Goal: Complete application form: Complete application form

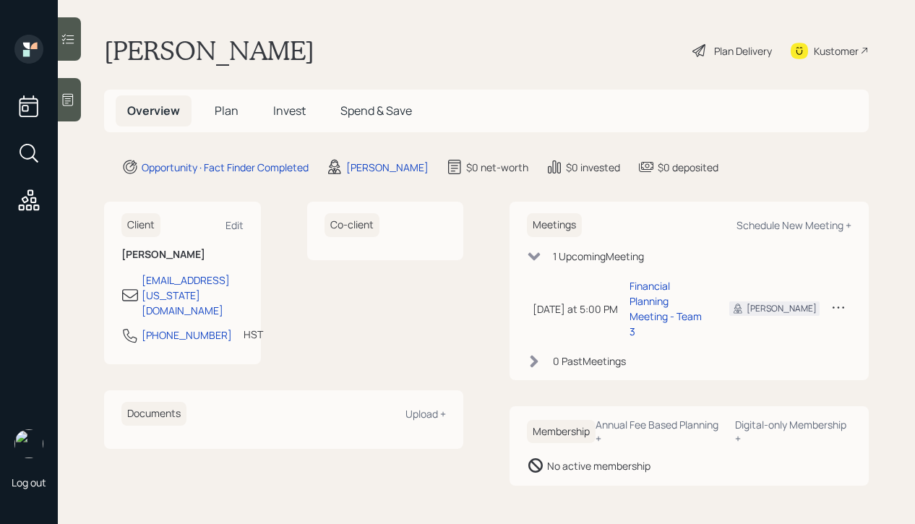
click at [732, 56] on div "Plan Delivery" at bounding box center [743, 50] width 58 height 15
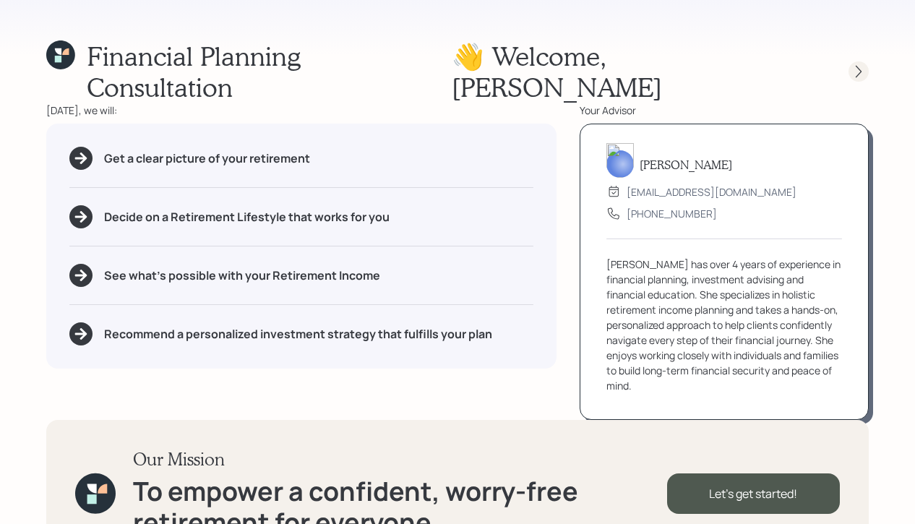
click at [855, 64] on icon at bounding box center [859, 71] width 14 height 14
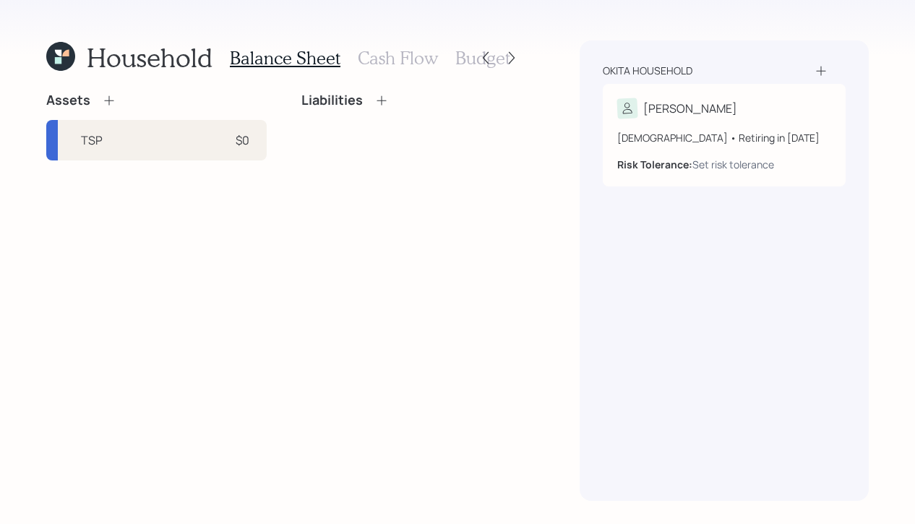
click at [106, 107] on icon at bounding box center [109, 100] width 14 height 14
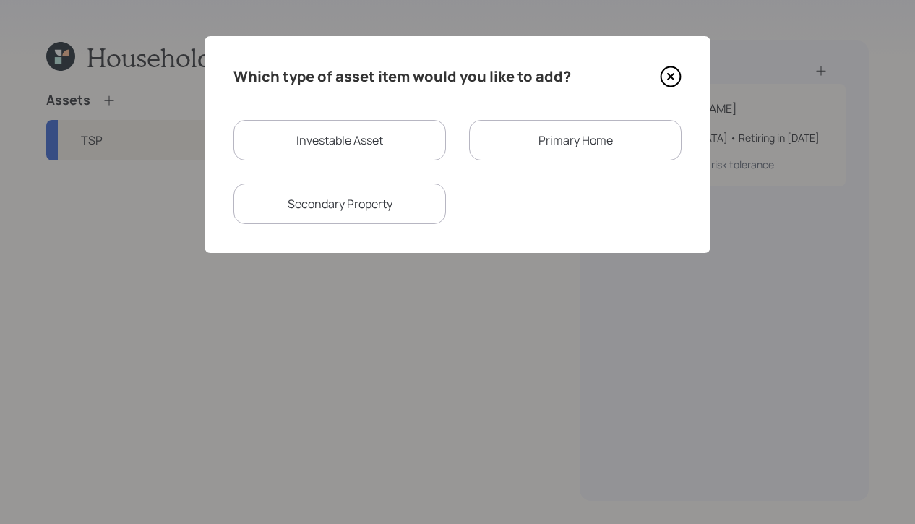
click at [318, 135] on div "Investable Asset" at bounding box center [340, 140] width 213 height 40
select select "taxable"
select select "balanced"
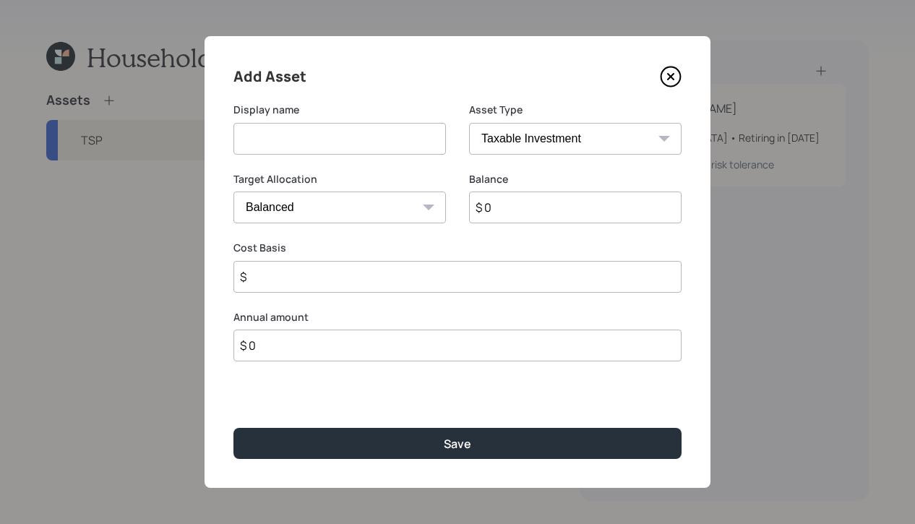
click at [335, 134] on input at bounding box center [340, 139] width 213 height 32
type input "Pension"
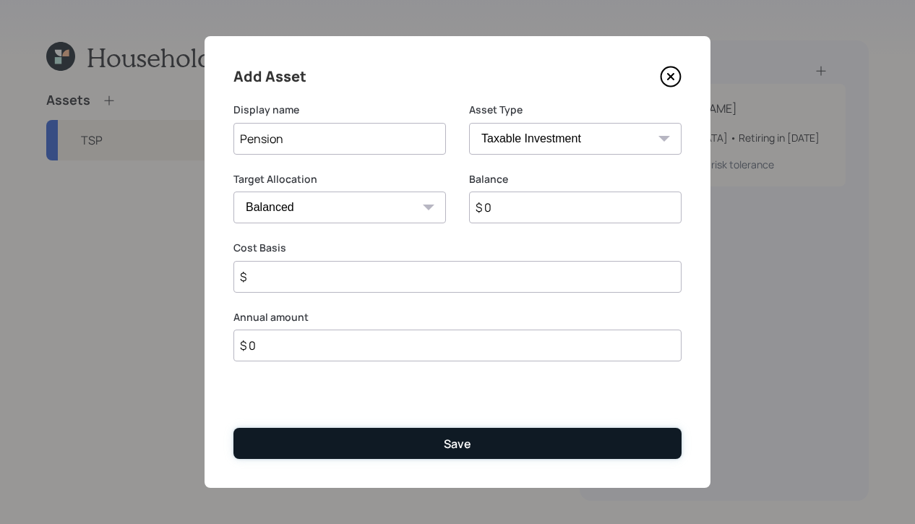
click at [351, 445] on button "Save" at bounding box center [458, 443] width 448 height 31
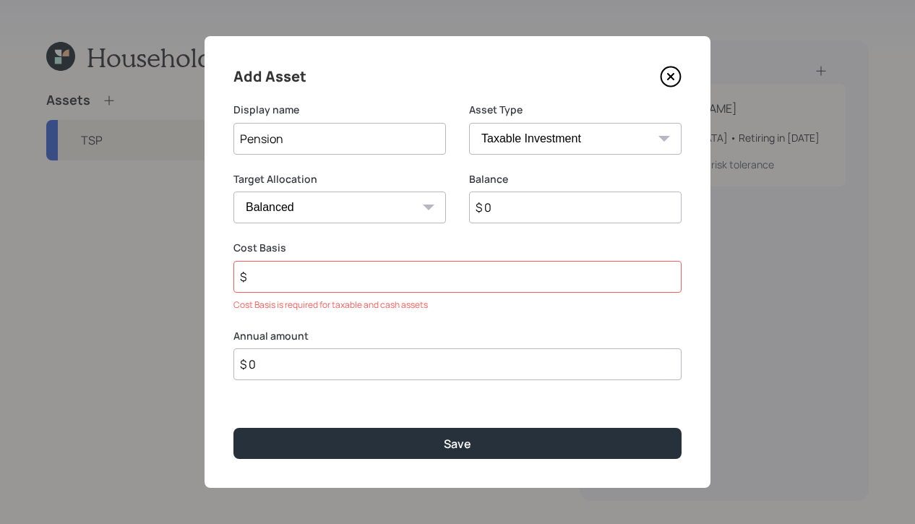
click at [390, 267] on input "$" at bounding box center [458, 277] width 448 height 32
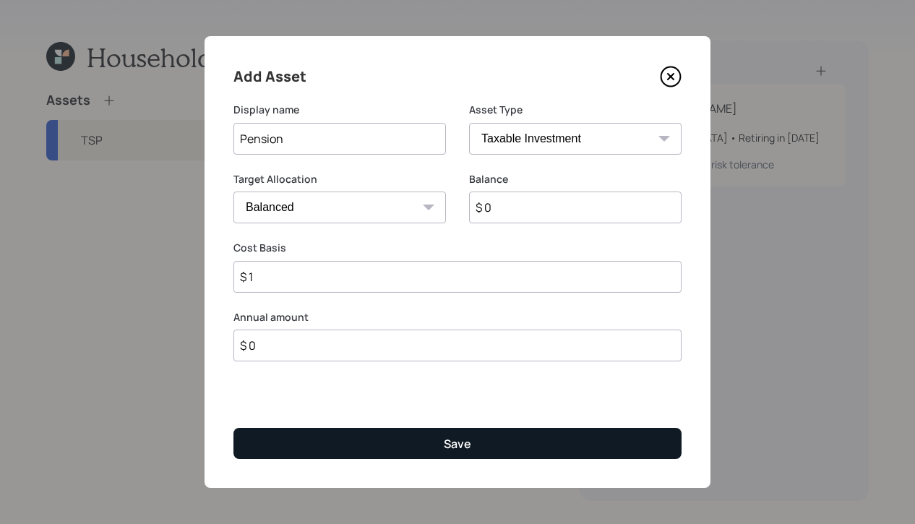
type input "$ 1"
click at [457, 446] on div "Save" at bounding box center [457, 444] width 27 height 16
